Goal: Task Accomplishment & Management: Use online tool/utility

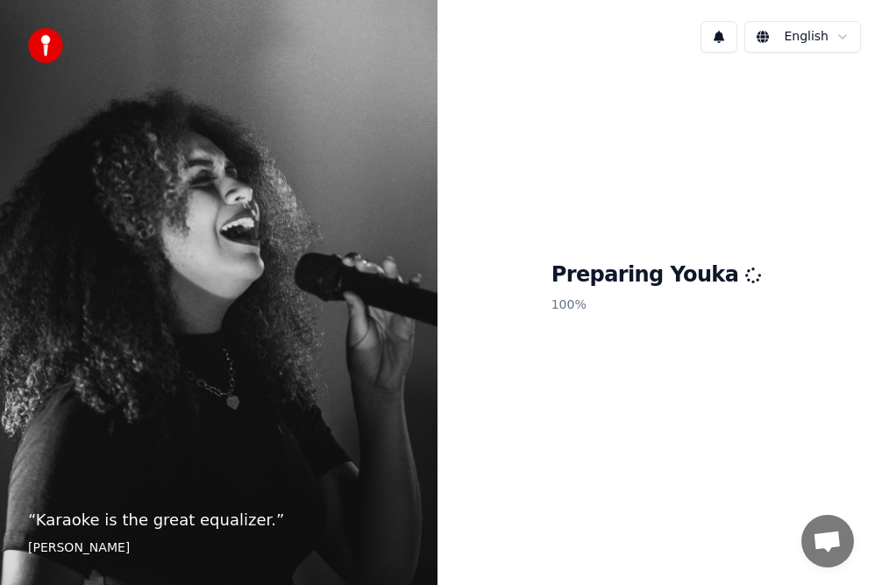
click at [672, 313] on p "100 %" at bounding box center [656, 305] width 210 height 32
click at [838, 539] on span "Open chat" at bounding box center [827, 542] width 29 height 25
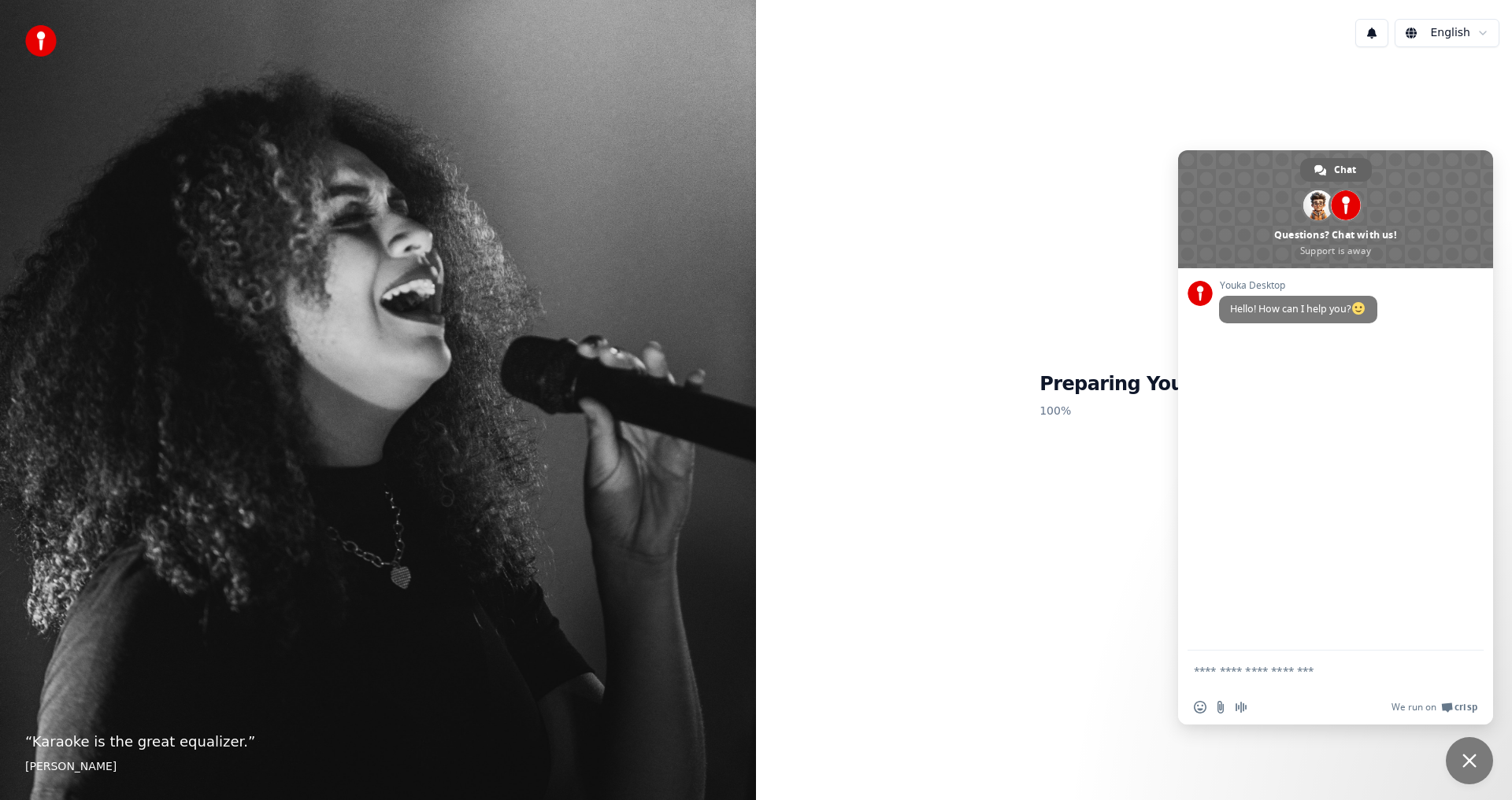
click at [785, 524] on span "Close chat" at bounding box center [1470, 761] width 14 height 14
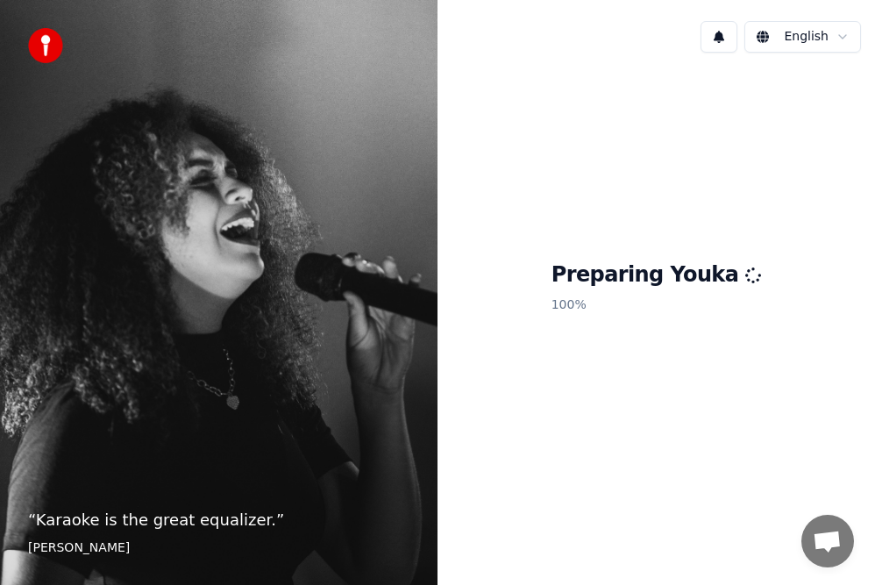
click at [814, 36] on html "“ Karaoke is the great equalizer. ” [PERSON_NAME] [PERSON_NAME] Preparing Youka…" at bounding box center [437, 292] width 875 height 585
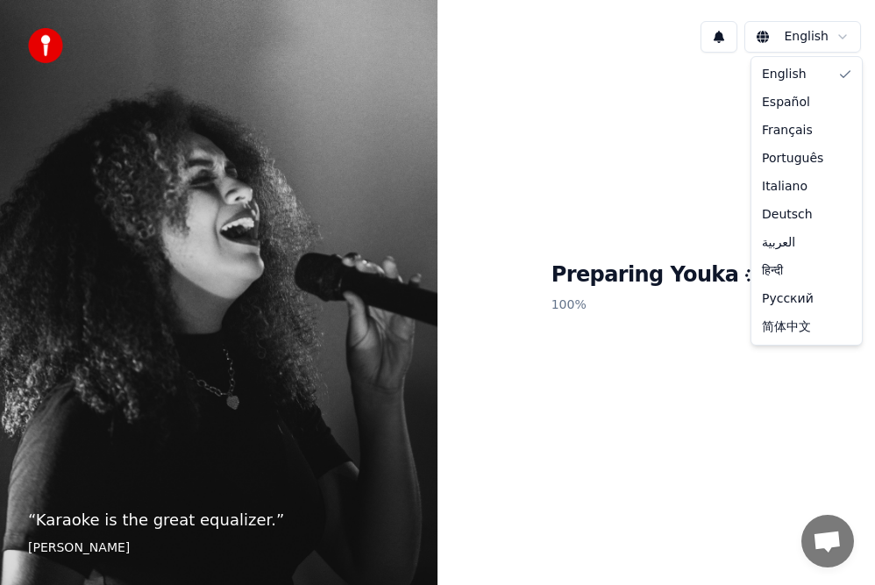
click at [723, 152] on html "“ Karaoke is the great equalizer. ” [PERSON_NAME] [PERSON_NAME] Preparing Youka…" at bounding box center [437, 292] width 875 height 585
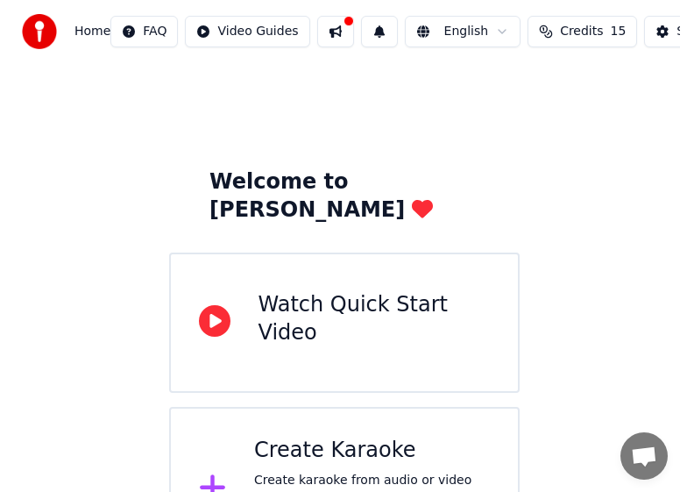
scroll to position [52, 0]
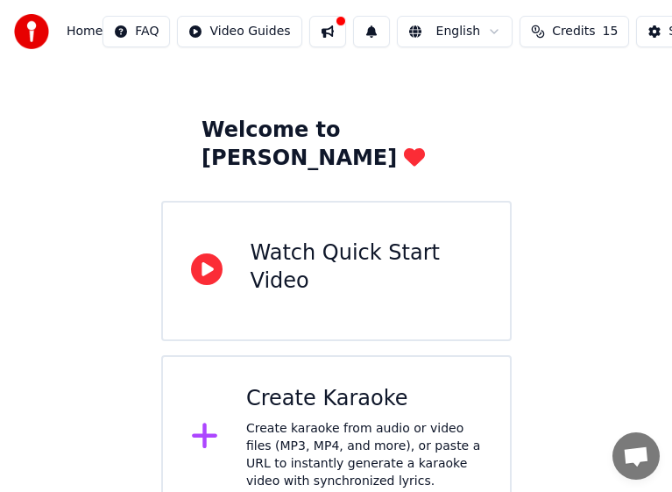
click at [369, 385] on div "Create Karaoke" at bounding box center [364, 399] width 236 height 28
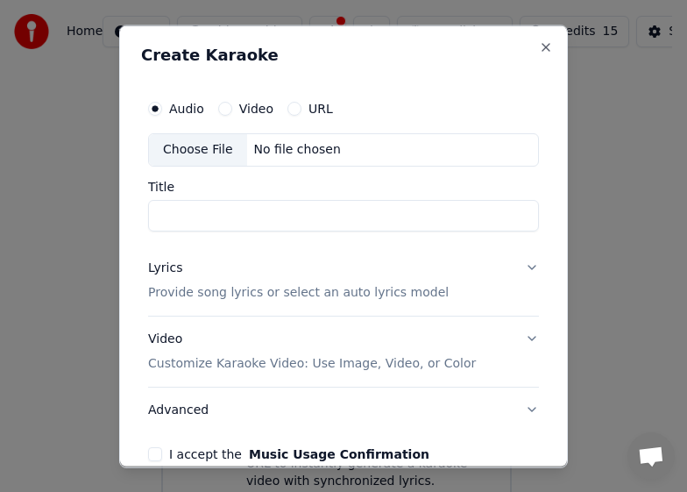
click at [291, 110] on button "URL" at bounding box center [295, 108] width 14 height 14
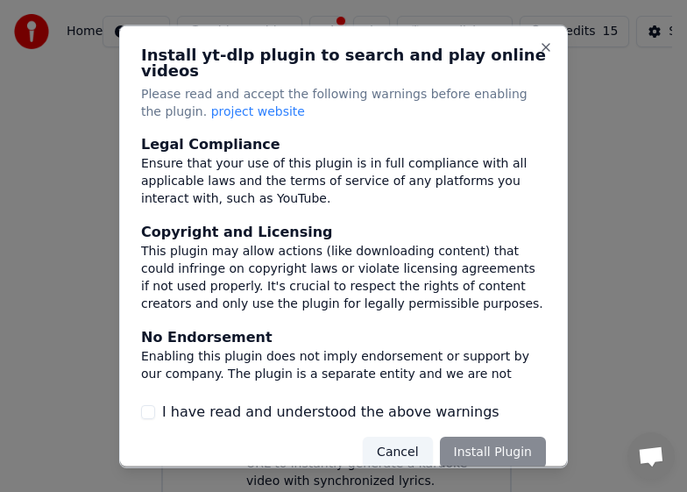
click at [482, 440] on div "Cancel Install Plugin" at bounding box center [454, 453] width 183 height 32
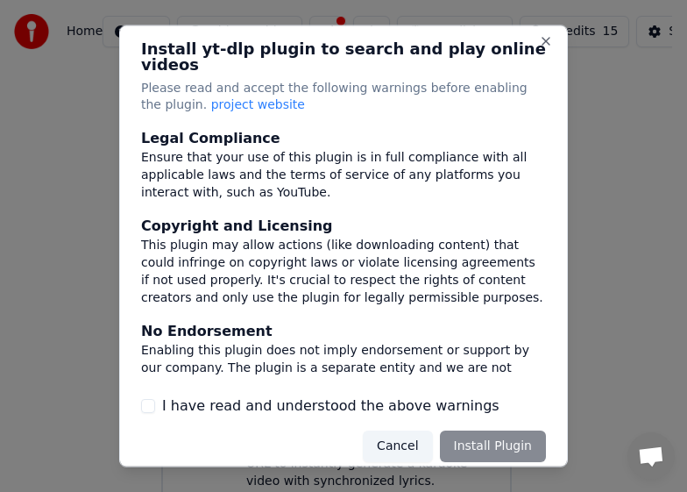
click at [486, 434] on div "Cancel Install Plugin" at bounding box center [454, 446] width 183 height 32
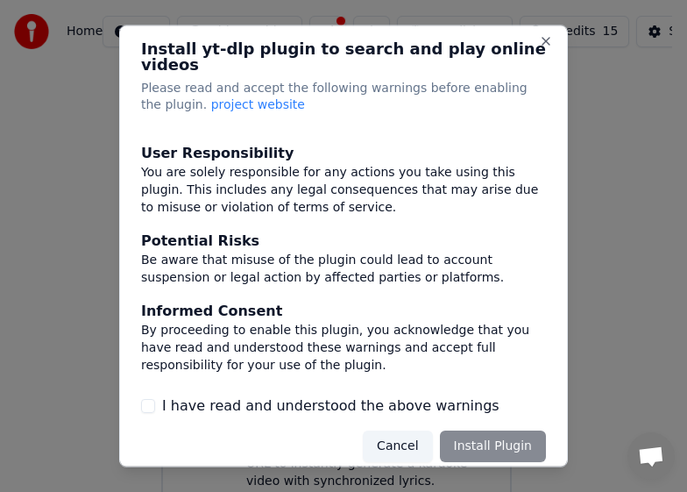
click at [479, 432] on div "Cancel Install Plugin" at bounding box center [454, 446] width 183 height 32
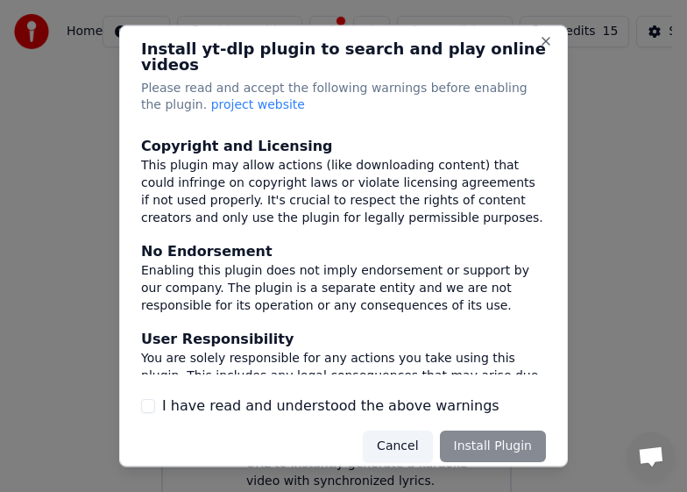
scroll to position [0, 0]
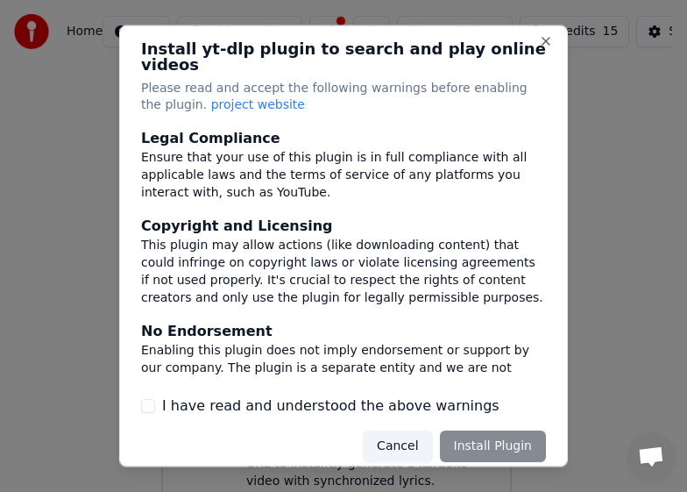
click at [250, 128] on div "Legal Compliance" at bounding box center [343, 138] width 405 height 21
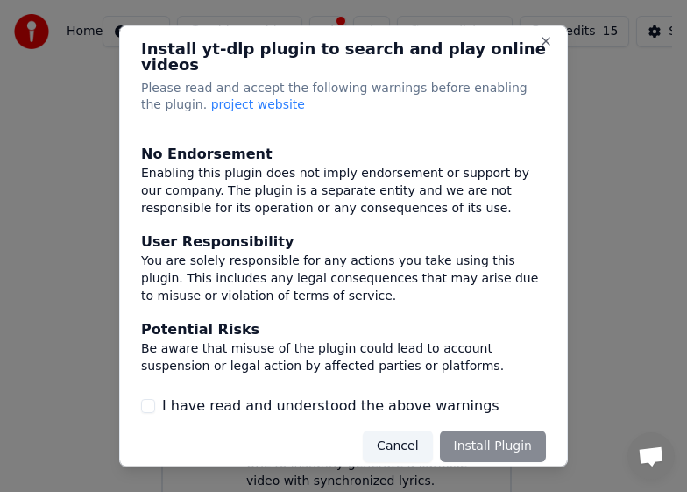
scroll to position [266, 0]
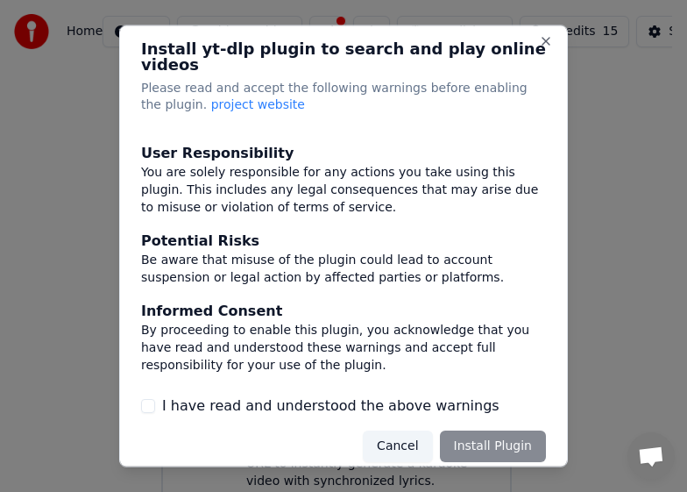
click at [480, 430] on div "Cancel Install Plugin" at bounding box center [454, 446] width 183 height 32
click at [390, 431] on button "Cancel" at bounding box center [397, 446] width 69 height 32
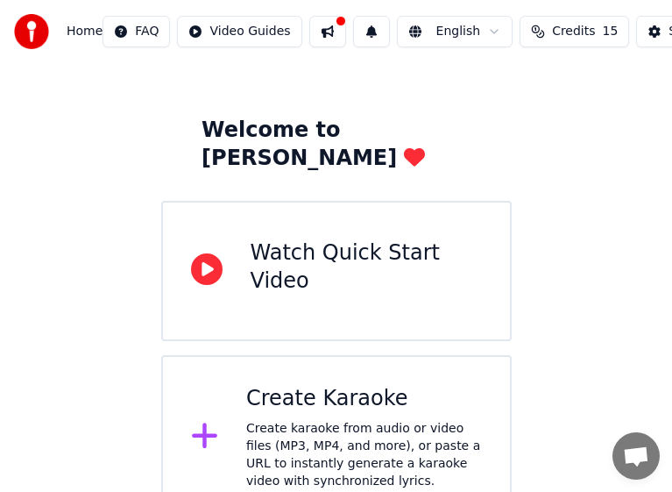
click at [304, 389] on div "Create Karaoke Create karaoke from audio or video files (MP3, MP4, and more), o…" at bounding box center [364, 437] width 236 height 105
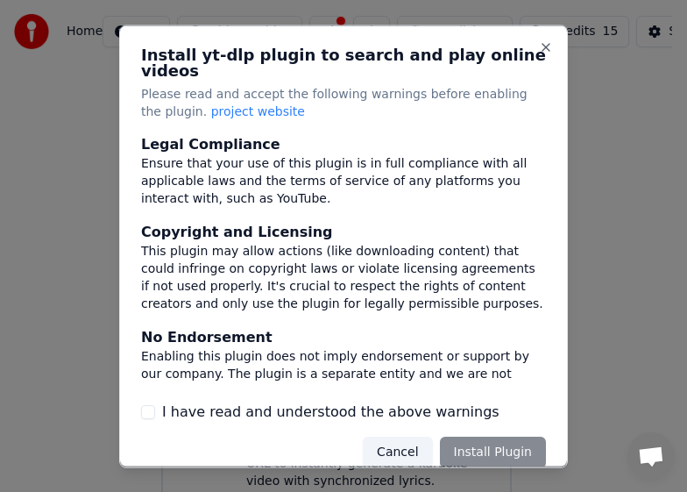
click at [451, 437] on div "Cancel Install Plugin" at bounding box center [454, 453] width 183 height 32
click at [387, 441] on button "Cancel" at bounding box center [397, 453] width 69 height 32
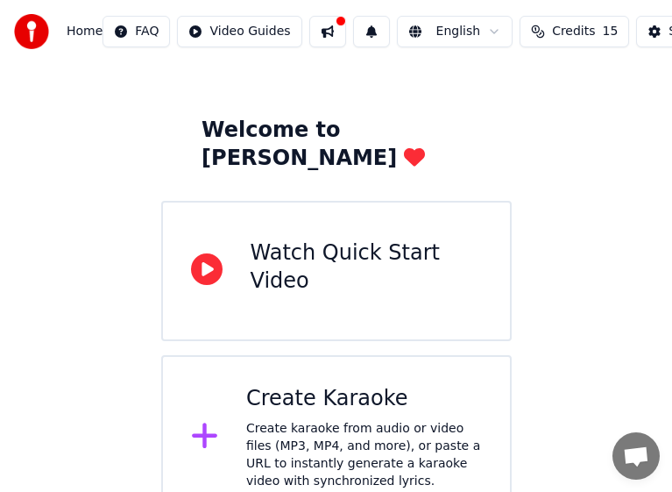
click at [366, 389] on div "Create Karaoke Create karaoke from audio or video files (MP3, MP4, and more), o…" at bounding box center [364, 437] width 236 height 105
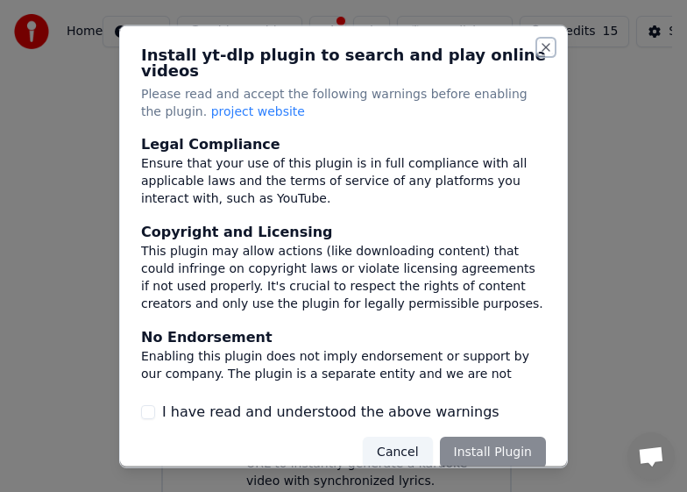
click at [539, 46] on button "Close" at bounding box center [546, 46] width 14 height 14
click at [539, 42] on button "Close" at bounding box center [546, 46] width 14 height 14
click at [394, 437] on button "Cancel" at bounding box center [397, 453] width 69 height 32
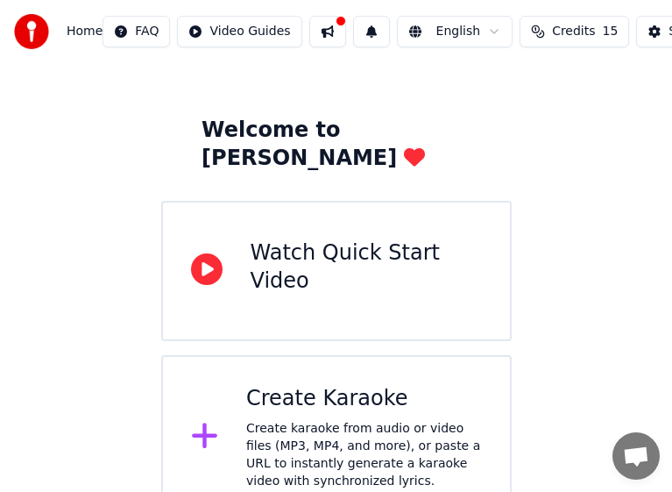
click at [315, 385] on div "Create Karaoke" at bounding box center [364, 399] width 236 height 28
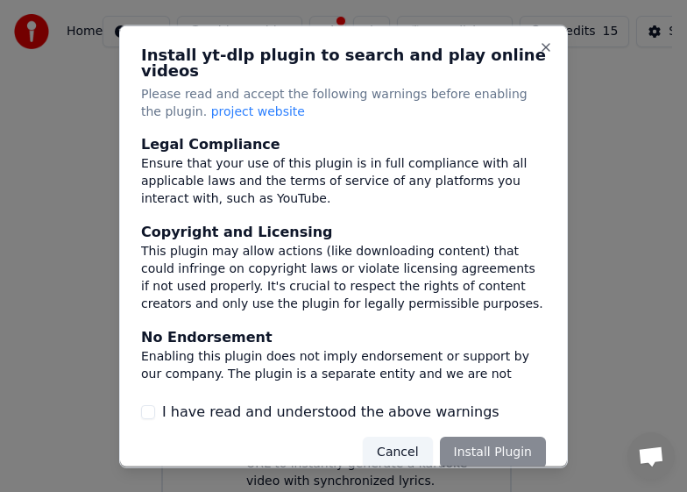
scroll to position [6, 0]
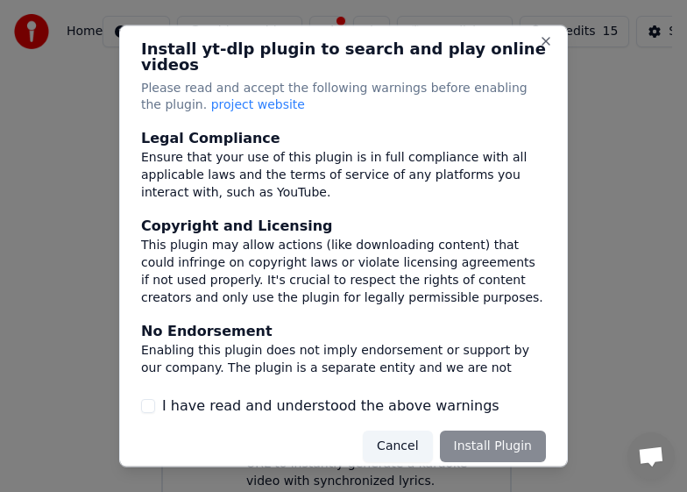
click at [153, 399] on button "I have read and understood the above warnings" at bounding box center [148, 406] width 14 height 14
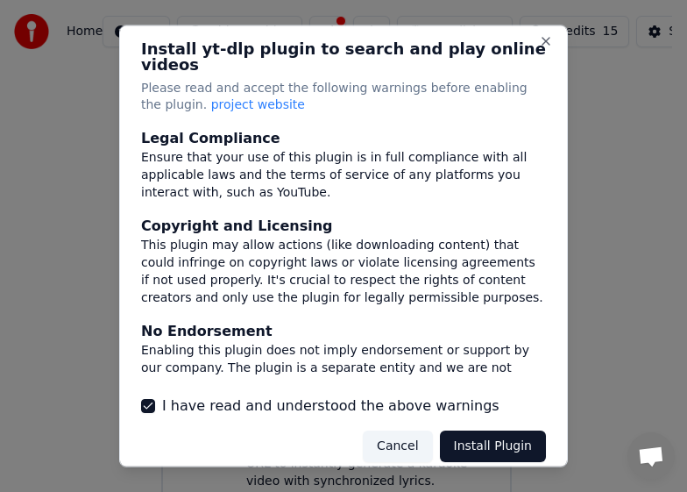
click at [500, 430] on button "Install Plugin" at bounding box center [493, 446] width 106 height 32
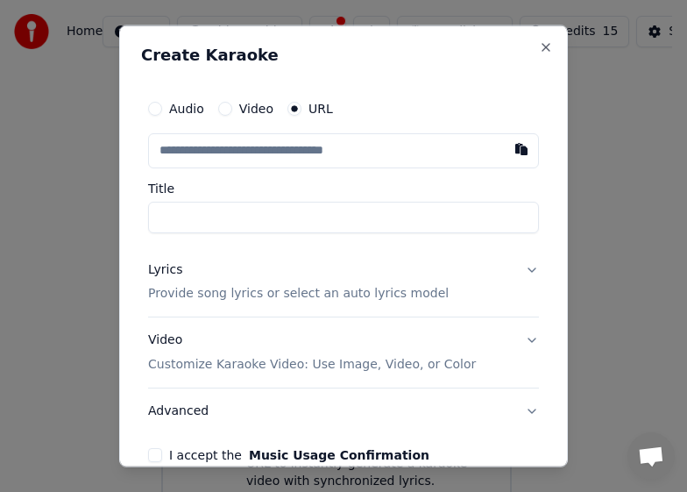
paste input "**********"
click at [258, 206] on input "Title" at bounding box center [343, 217] width 391 height 32
type input "**********"
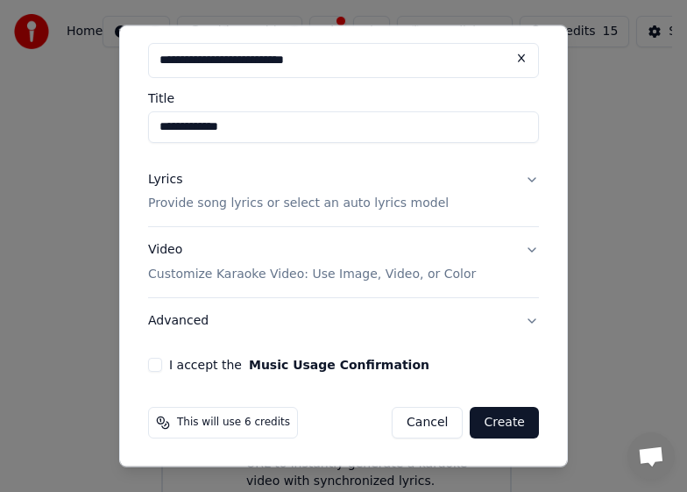
click at [153, 368] on button "I accept the Music Usage Confirmation" at bounding box center [155, 365] width 14 height 14
click at [504, 423] on button "Create" at bounding box center [504, 423] width 69 height 32
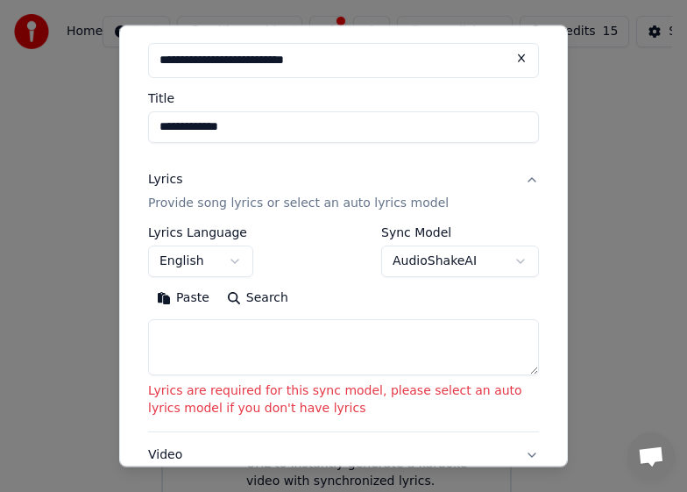
click at [520, 174] on button "Lyrics Provide song lyrics or select an auto lyrics model" at bounding box center [343, 191] width 391 height 70
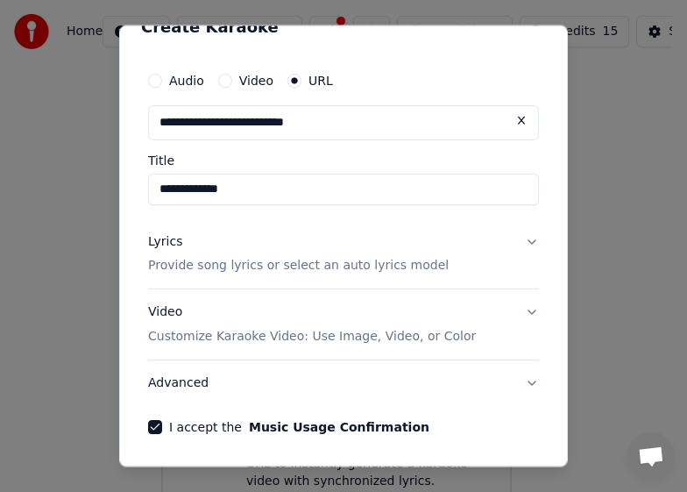
scroll to position [0, 0]
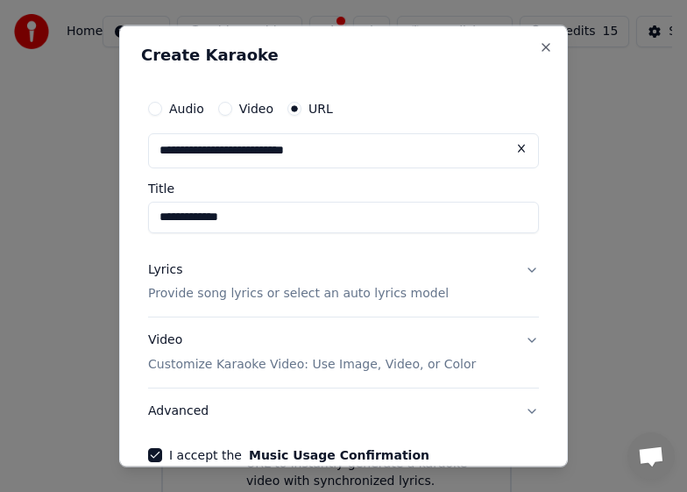
click at [511, 333] on button "Video Customize Karaoke Video: Use Image, Video, or Color" at bounding box center [343, 352] width 391 height 70
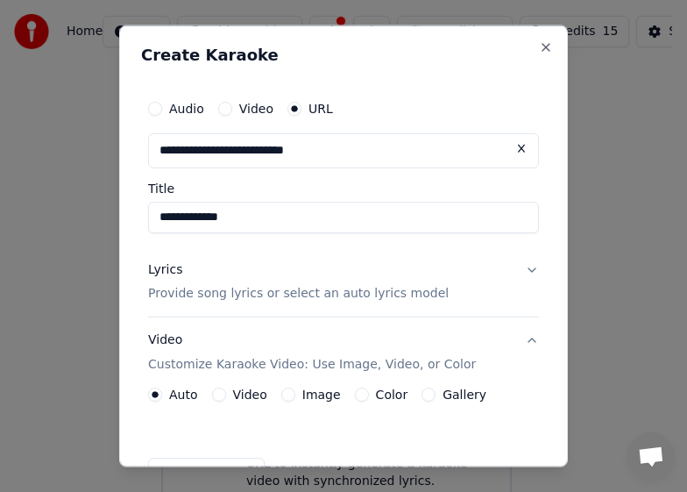
scroll to position [175, 0]
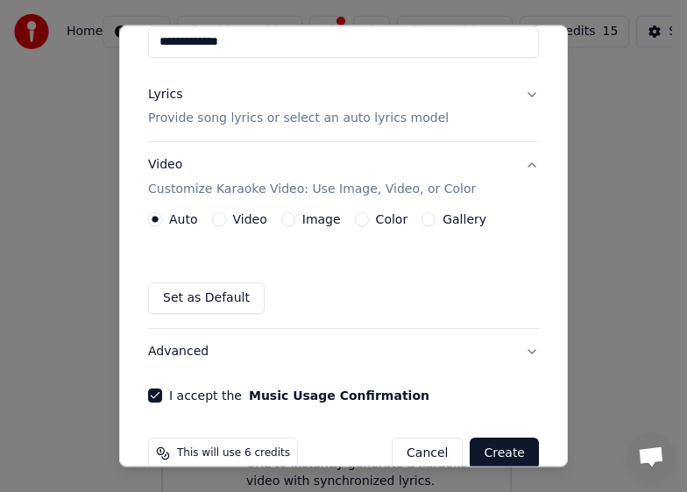
click at [237, 221] on label "Video" at bounding box center [250, 219] width 34 height 12
click at [226, 221] on button "Video" at bounding box center [219, 219] width 14 height 14
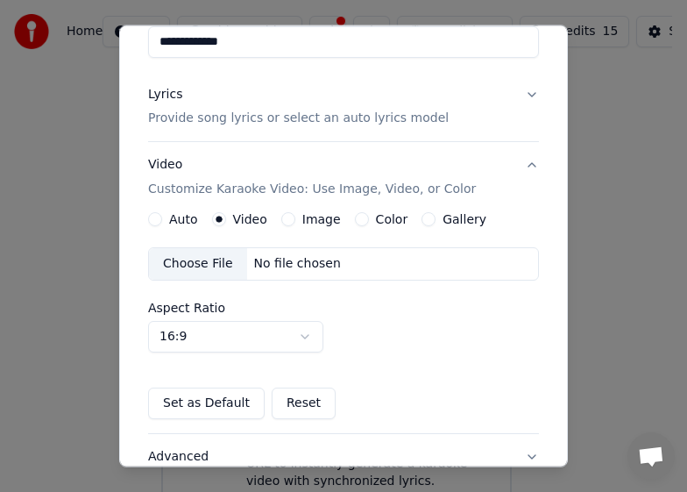
click at [302, 263] on div "No file chosen" at bounding box center [297, 264] width 101 height 18
click at [177, 266] on div "Choose File" at bounding box center [198, 264] width 98 height 32
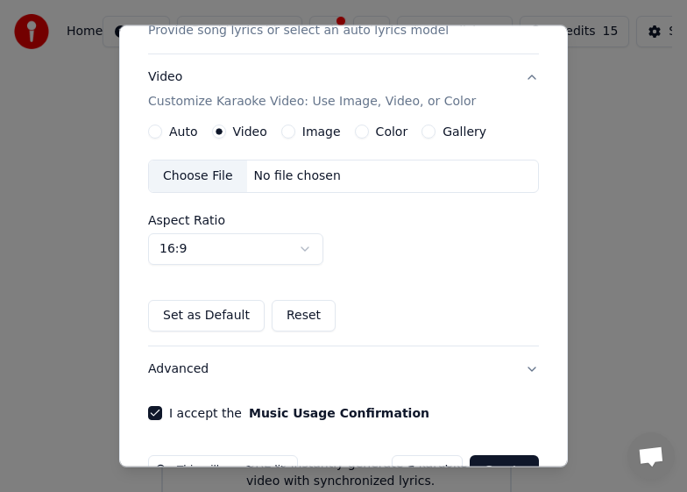
scroll to position [311, 0]
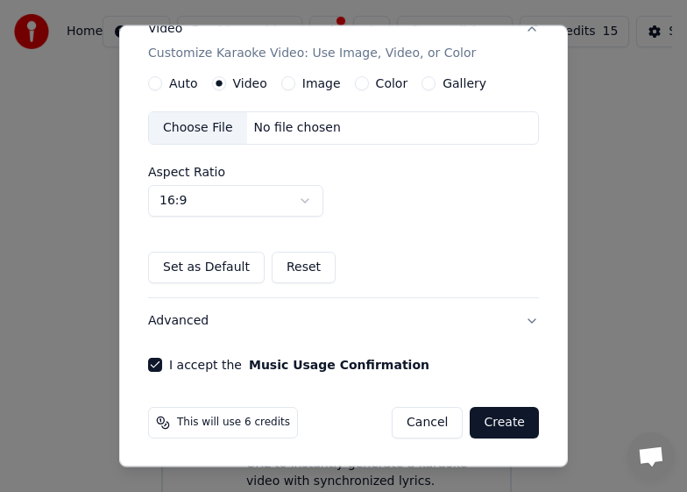
click at [497, 432] on button "Create" at bounding box center [504, 423] width 69 height 32
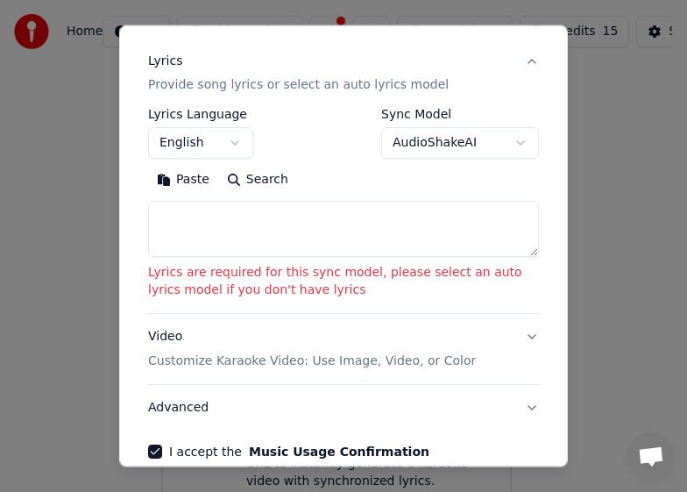
scroll to position [208, 0]
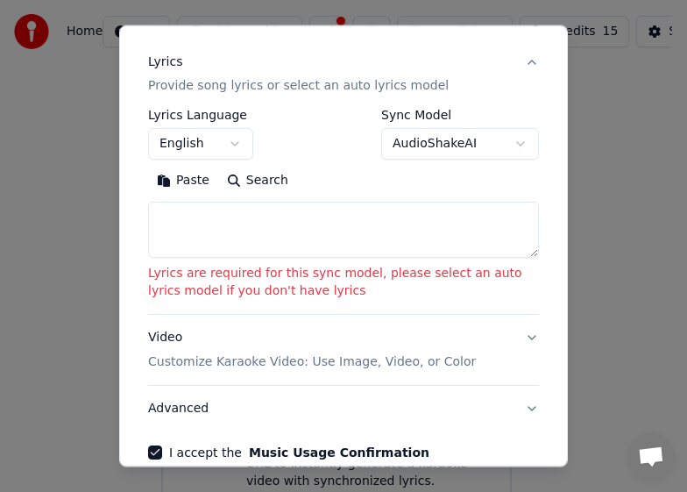
click at [471, 152] on body "**********" at bounding box center [336, 234] width 672 height 572
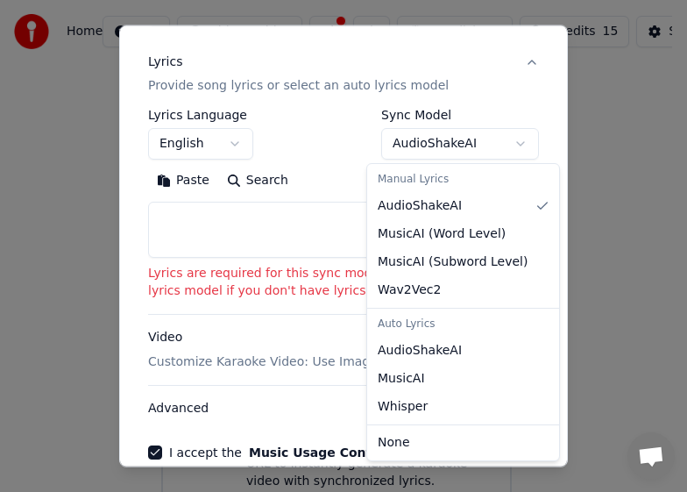
select select "****"
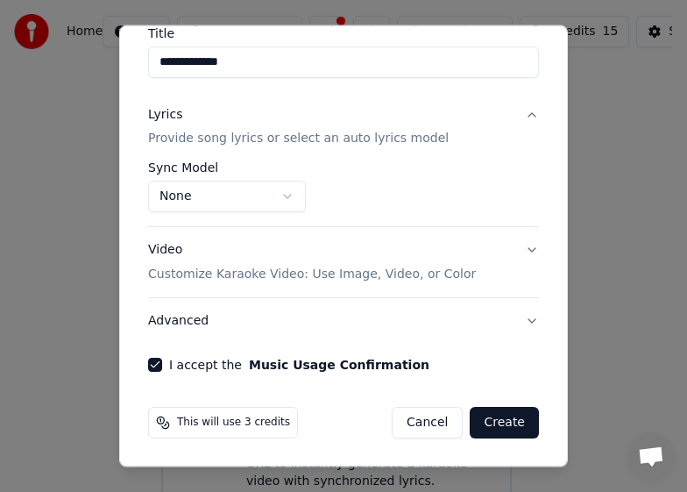
click at [484, 417] on button "Create" at bounding box center [504, 423] width 69 height 32
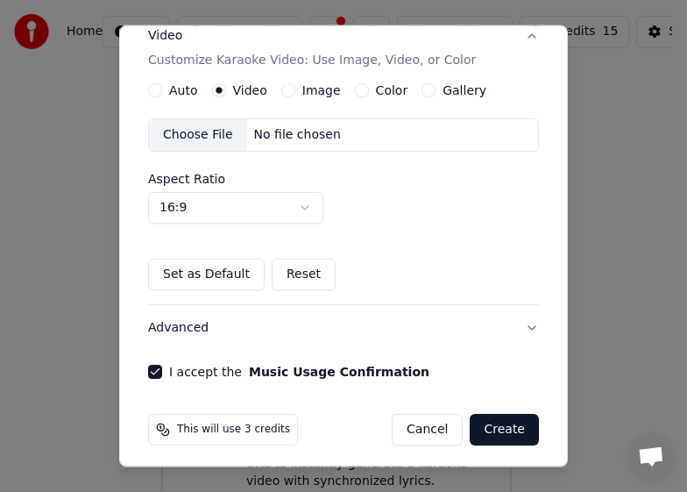
scroll to position [311, 0]
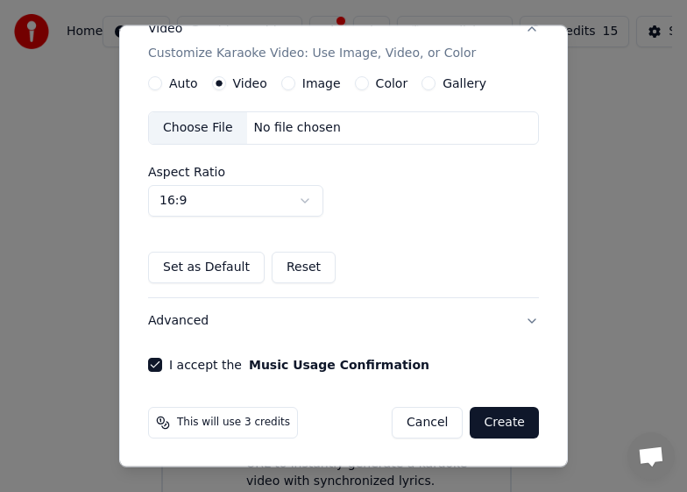
click at [473, 425] on button "Create" at bounding box center [504, 423] width 69 height 32
click at [231, 266] on button "Set as Default" at bounding box center [206, 268] width 117 height 32
click at [501, 420] on button "Create" at bounding box center [504, 423] width 69 height 32
click at [471, 420] on button "Create" at bounding box center [504, 423] width 69 height 32
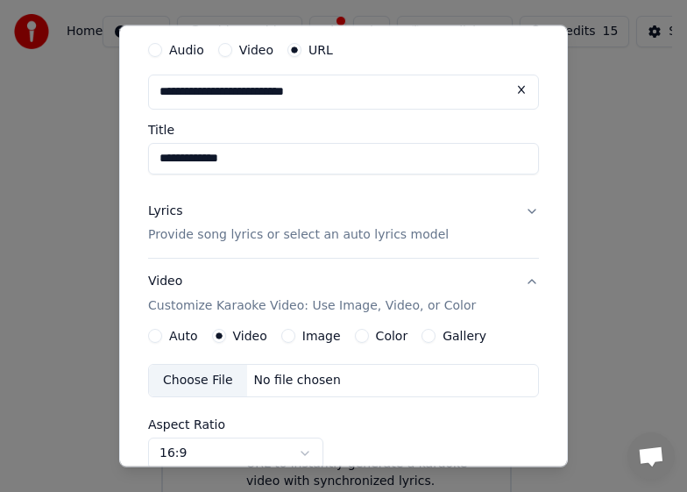
scroll to position [0, 0]
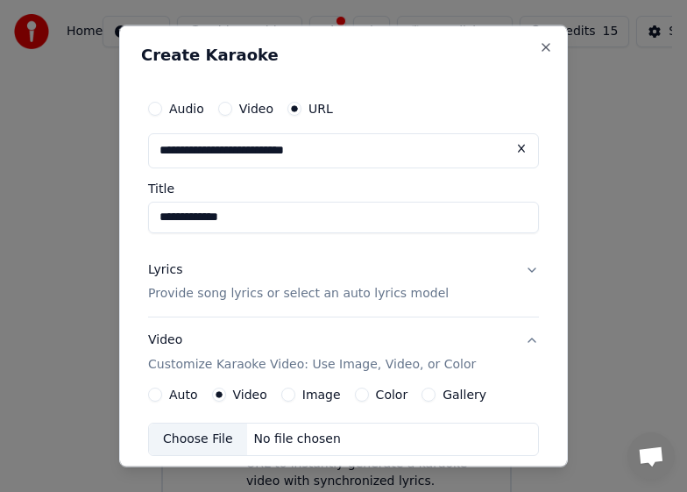
click at [509, 341] on button "Video Customize Karaoke Video: Use Image, Video, or Color" at bounding box center [343, 352] width 391 height 70
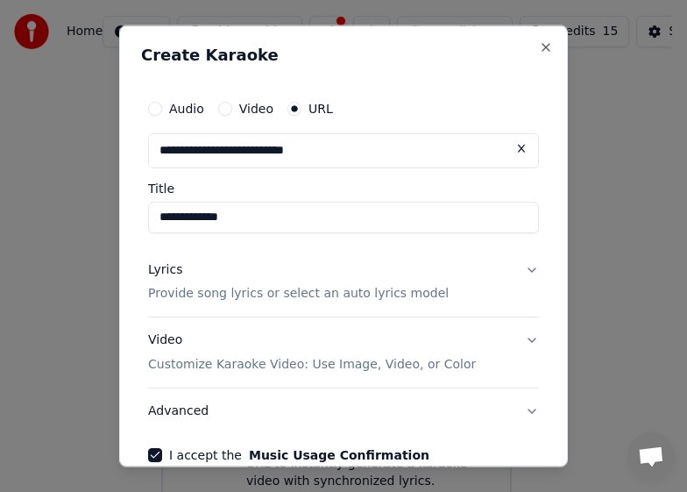
click at [509, 341] on button "Video Customize Karaoke Video: Use Image, Video, or Color" at bounding box center [343, 352] width 391 height 70
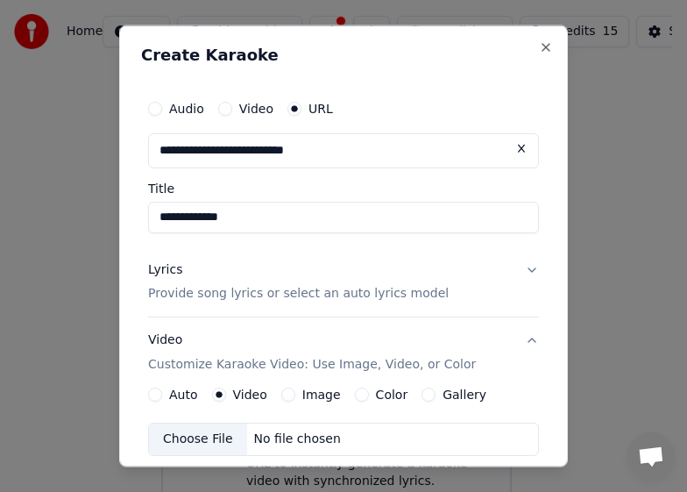
click at [509, 341] on button "Video Customize Karaoke Video: Use Image, Video, or Color" at bounding box center [343, 352] width 391 height 70
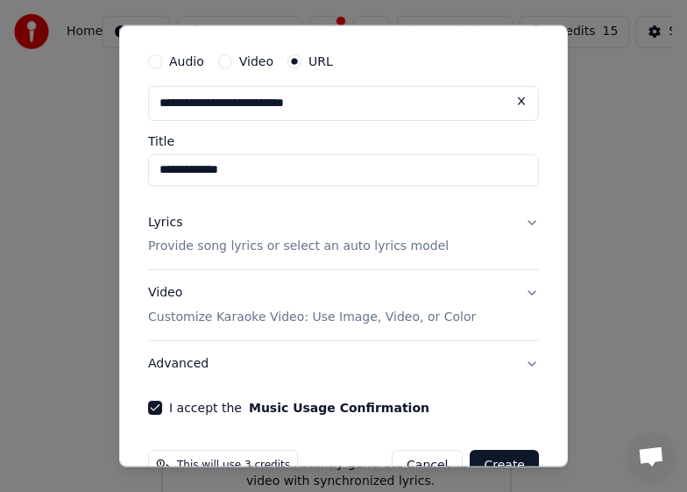
scroll to position [90, 0]
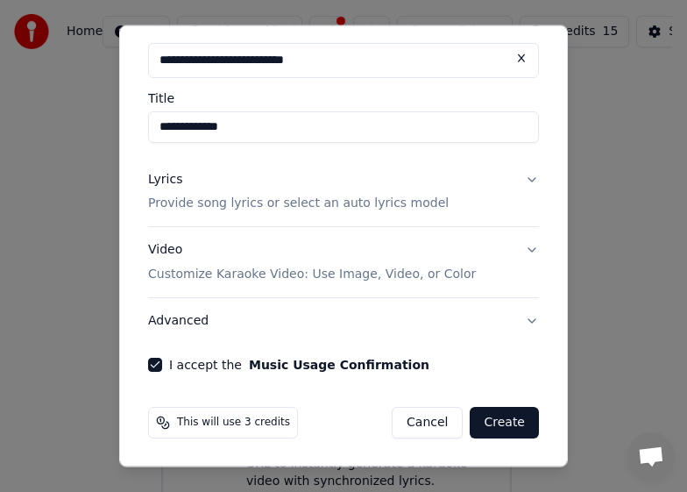
click at [490, 415] on button "Create" at bounding box center [504, 423] width 69 height 32
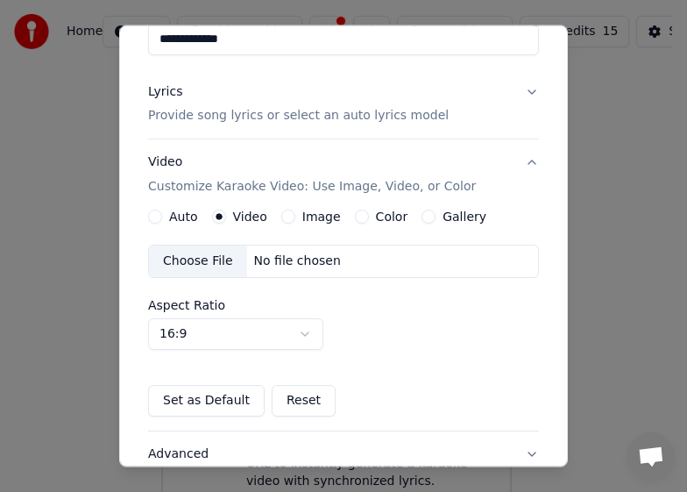
scroll to position [311, 0]
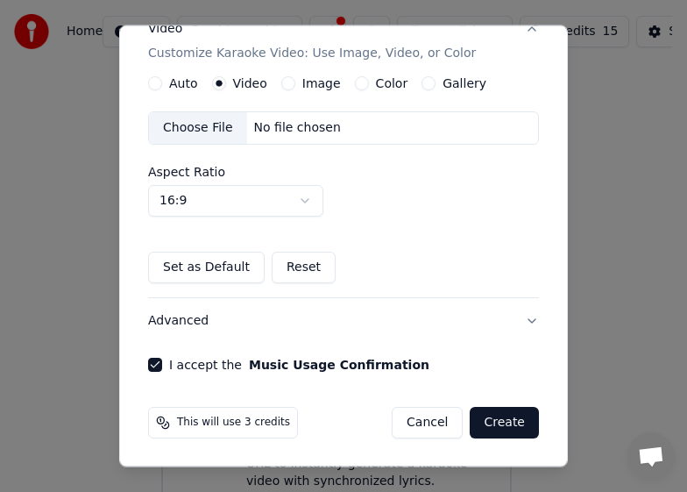
click at [494, 423] on button "Create" at bounding box center [504, 423] width 69 height 32
click at [519, 327] on button "Advanced" at bounding box center [343, 321] width 391 height 46
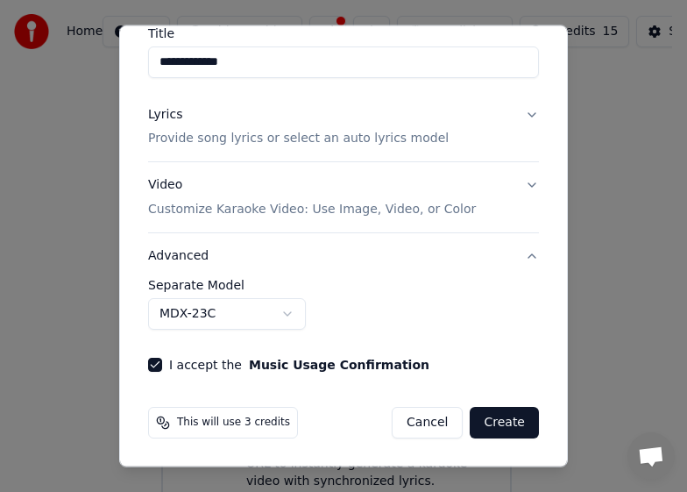
scroll to position [67, 0]
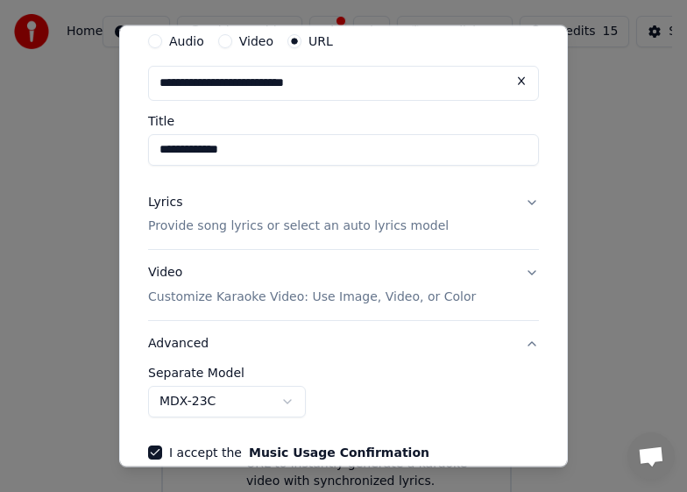
click at [511, 347] on button "Advanced" at bounding box center [343, 344] width 391 height 46
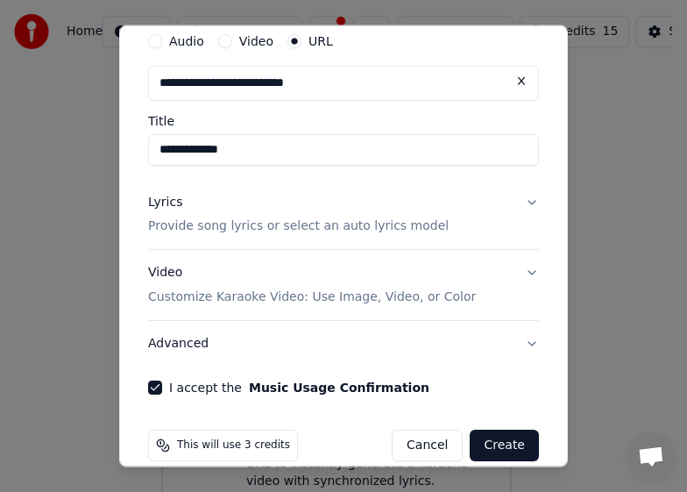
click at [513, 440] on button "Create" at bounding box center [504, 446] width 69 height 32
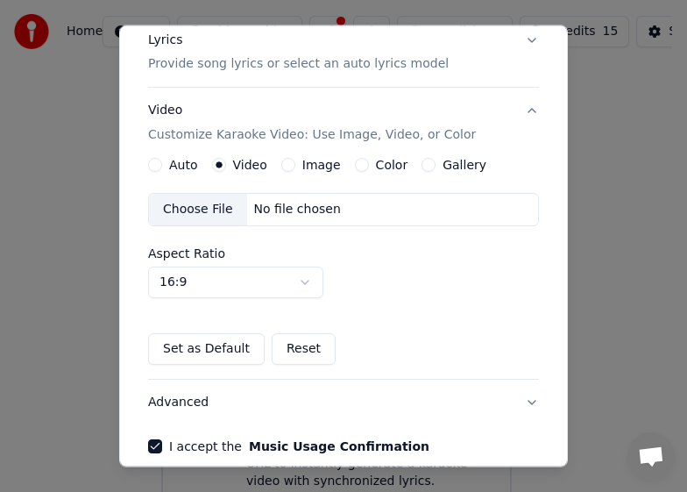
scroll to position [311, 0]
